Goal: Use online tool/utility: Use online tool/utility

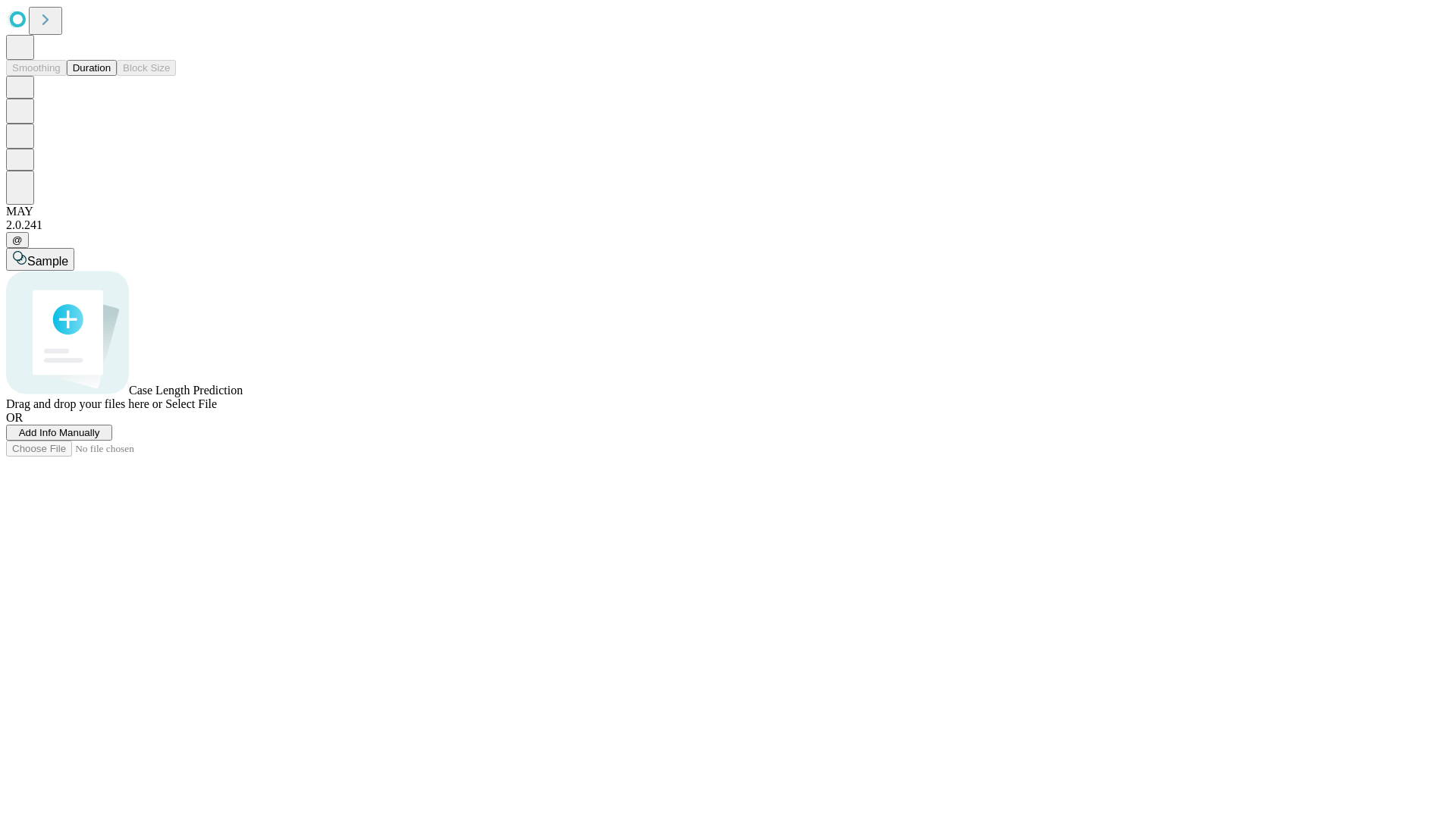
click at [111, 75] on button "Duration" at bounding box center [91, 67] width 50 height 16
click at [68, 255] on span "Sample" at bounding box center [48, 261] width 41 height 13
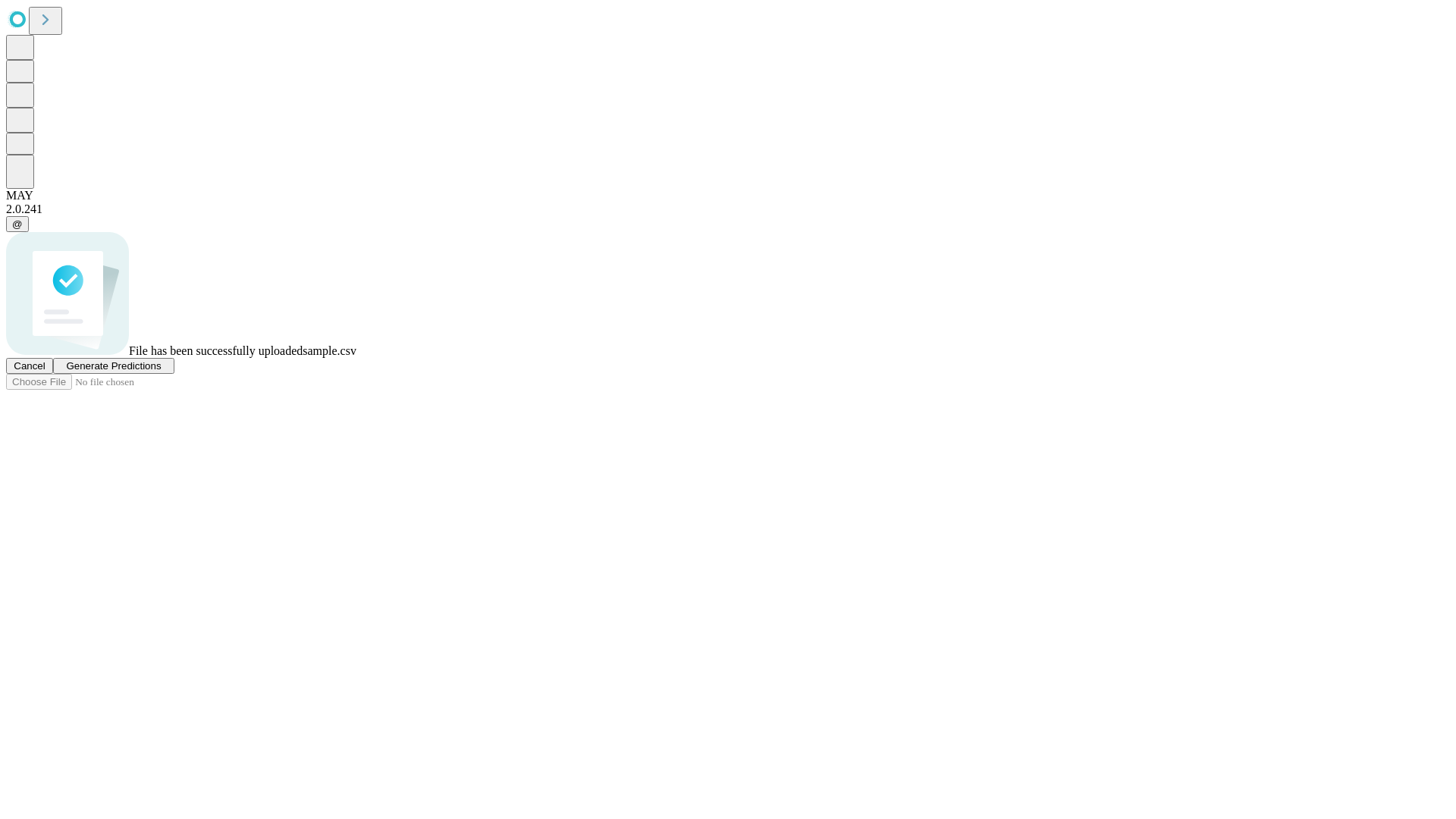
click at [161, 372] on span "Generate Predictions" at bounding box center [114, 365] width 95 height 11
